Goal: Entertainment & Leisure: Consume media (video, audio)

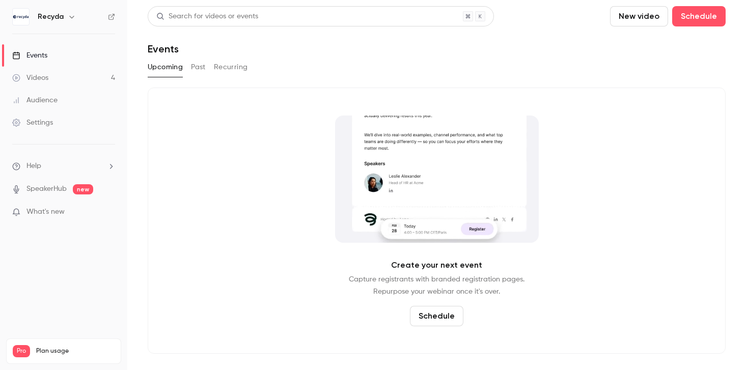
click at [195, 71] on button "Past" at bounding box center [198, 67] width 15 height 16
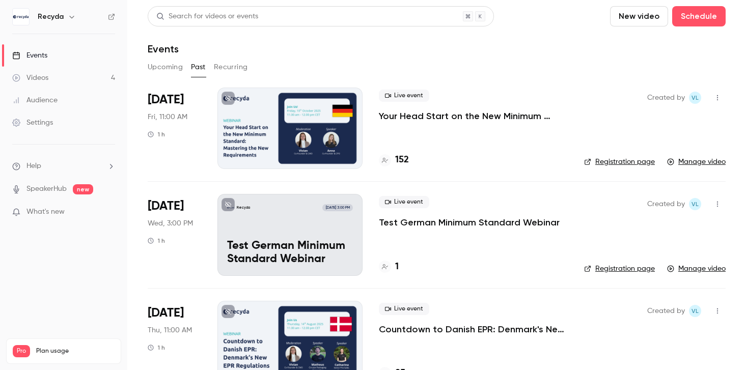
click at [320, 123] on div at bounding box center [289, 128] width 145 height 81
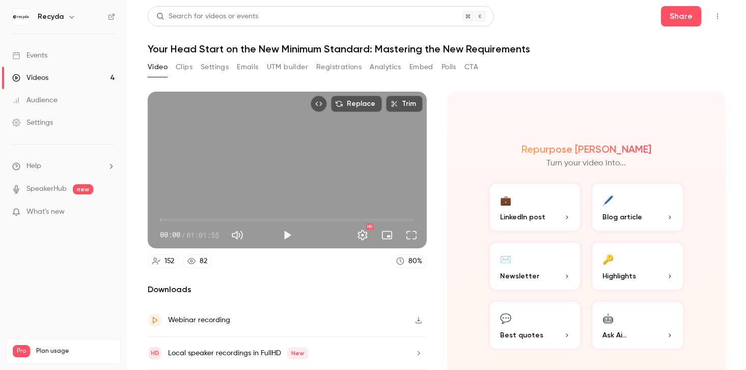
click at [259, 132] on div "Replace Trim 00:00 00:00 / 01:01:55 HD" at bounding box center [287, 170] width 279 height 157
click at [274, 220] on span "27:46" at bounding box center [287, 220] width 254 height 16
click at [293, 219] on span "32:28" at bounding box center [287, 220] width 254 height 16
click at [312, 216] on span "36:56" at bounding box center [287, 220] width 254 height 16
click at [330, 216] on span "36:57" at bounding box center [287, 220] width 254 height 16
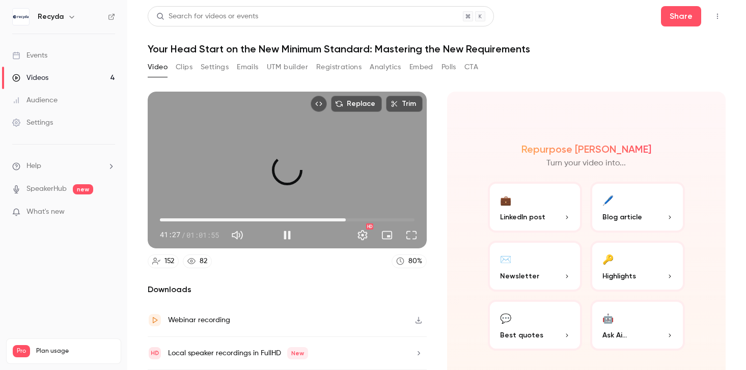
click at [346, 217] on span "45:15" at bounding box center [287, 220] width 254 height 16
click at [287, 236] on button "Pause" at bounding box center [287, 235] width 20 height 20
type input "****"
click at [617, 333] on span "Ask Ai..." at bounding box center [614, 335] width 24 height 11
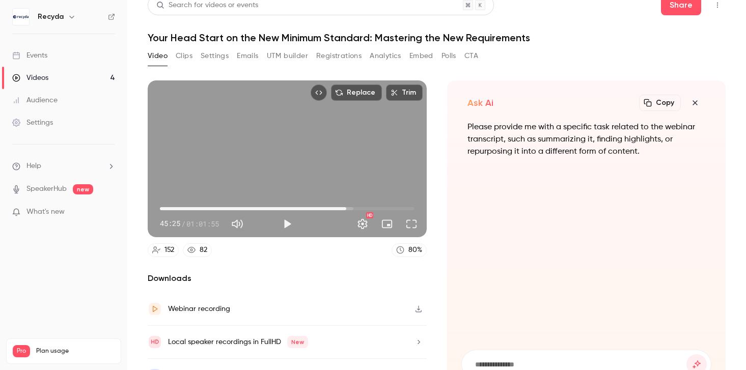
scroll to position [33, 0]
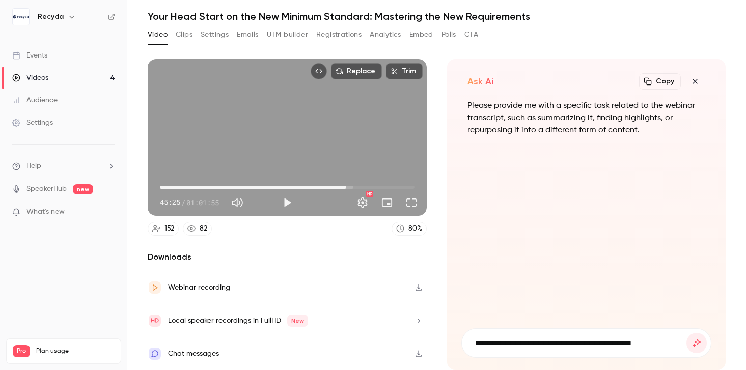
type input "**********"
click at [686, 333] on button "submit" at bounding box center [696, 343] width 20 height 20
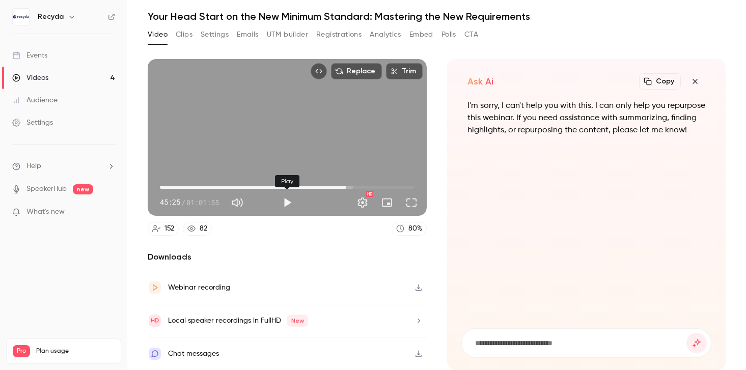
click at [288, 199] on button "Play" at bounding box center [287, 202] width 20 height 20
click at [289, 204] on button "Pause" at bounding box center [287, 202] width 20 height 20
click at [286, 206] on button "Play" at bounding box center [287, 202] width 20 height 20
click at [286, 206] on button "Pause" at bounding box center [287, 202] width 20 height 20
type input "****"
